Goal: Task Accomplishment & Management: Manage account settings

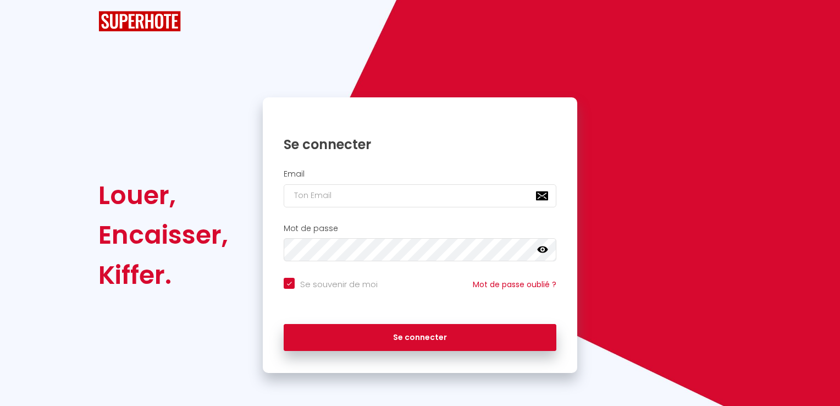
checkbox input "true"
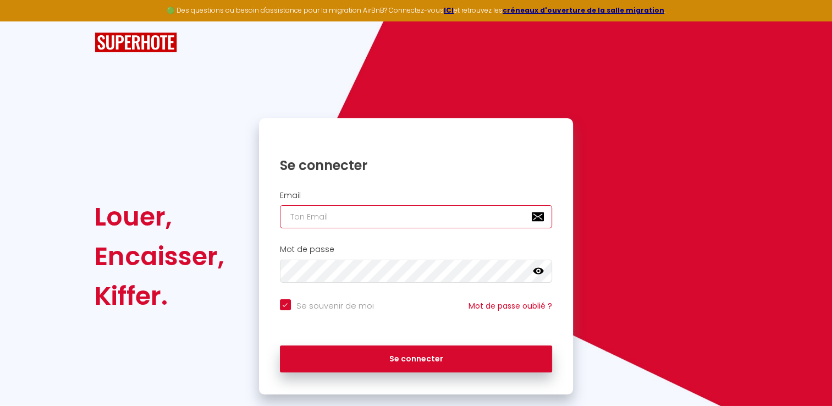
type input "[EMAIL_ADDRESS][DOMAIN_NAME]"
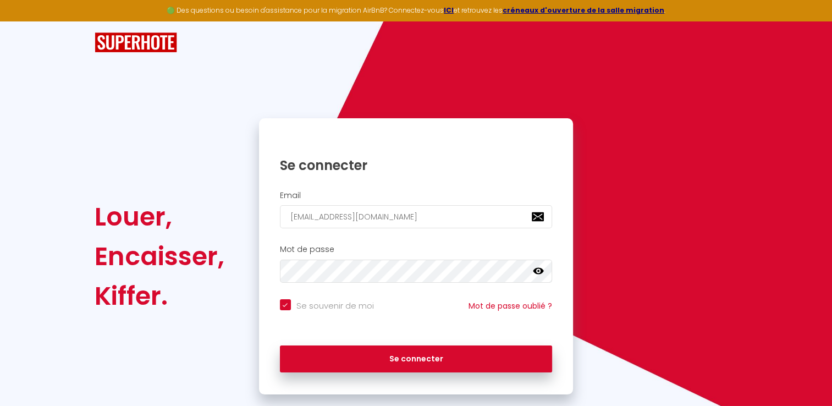
click at [539, 271] on icon at bounding box center [538, 271] width 11 height 11
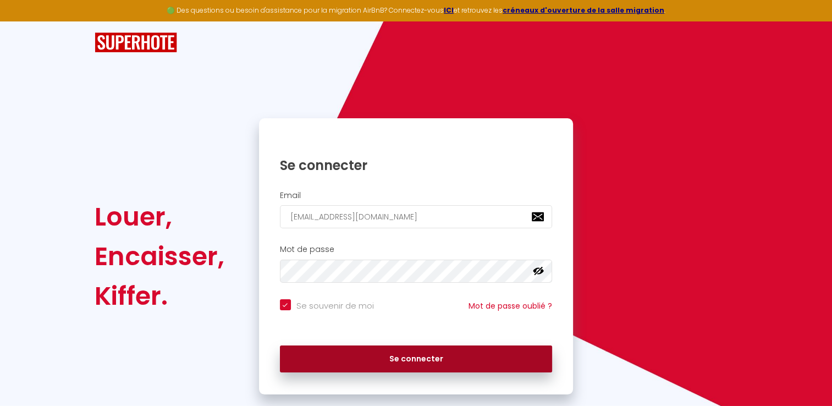
click at [426, 365] on button "Se connecter" at bounding box center [416, 358] width 273 height 27
checkbox input "true"
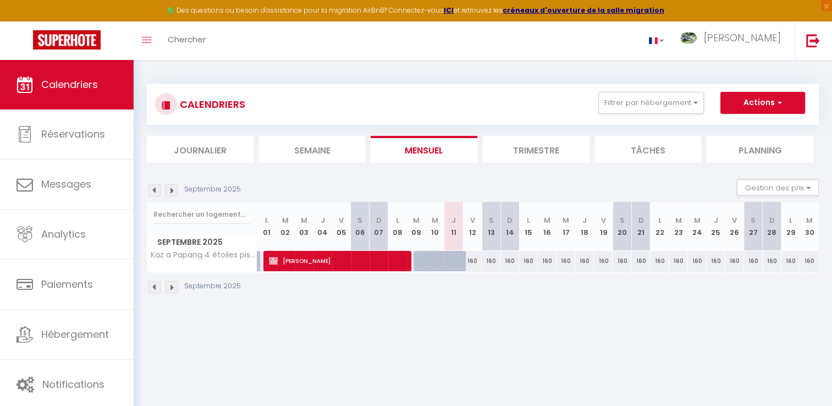
click at [174, 285] on img at bounding box center [172, 287] width 12 height 12
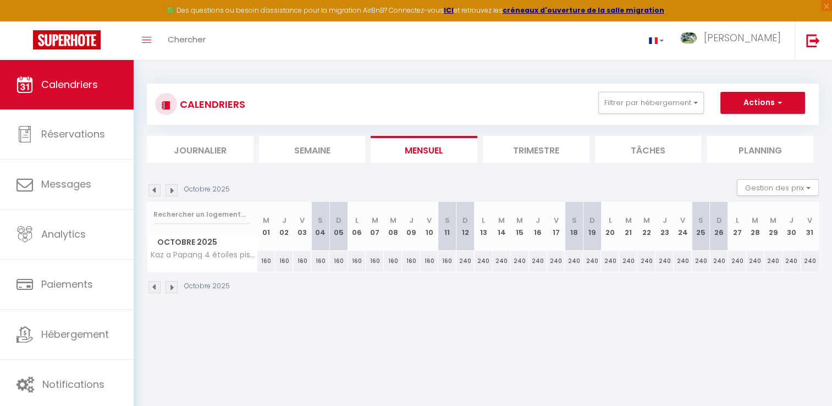
click at [174, 282] on img at bounding box center [172, 287] width 12 height 12
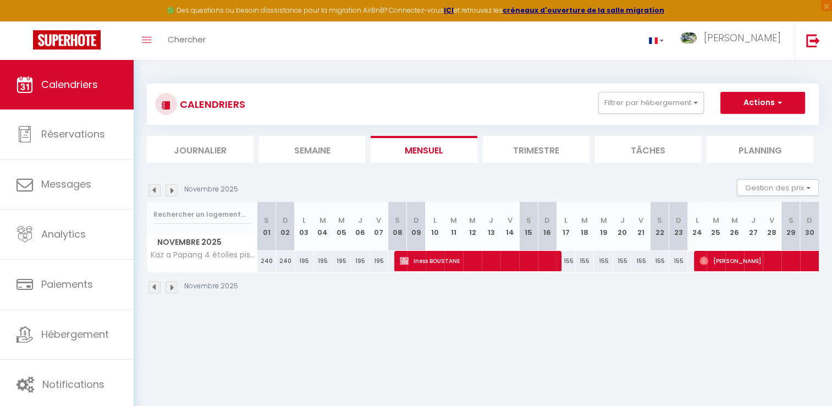
click at [154, 289] on img at bounding box center [154, 287] width 12 height 12
